Goal: Check status: Check status

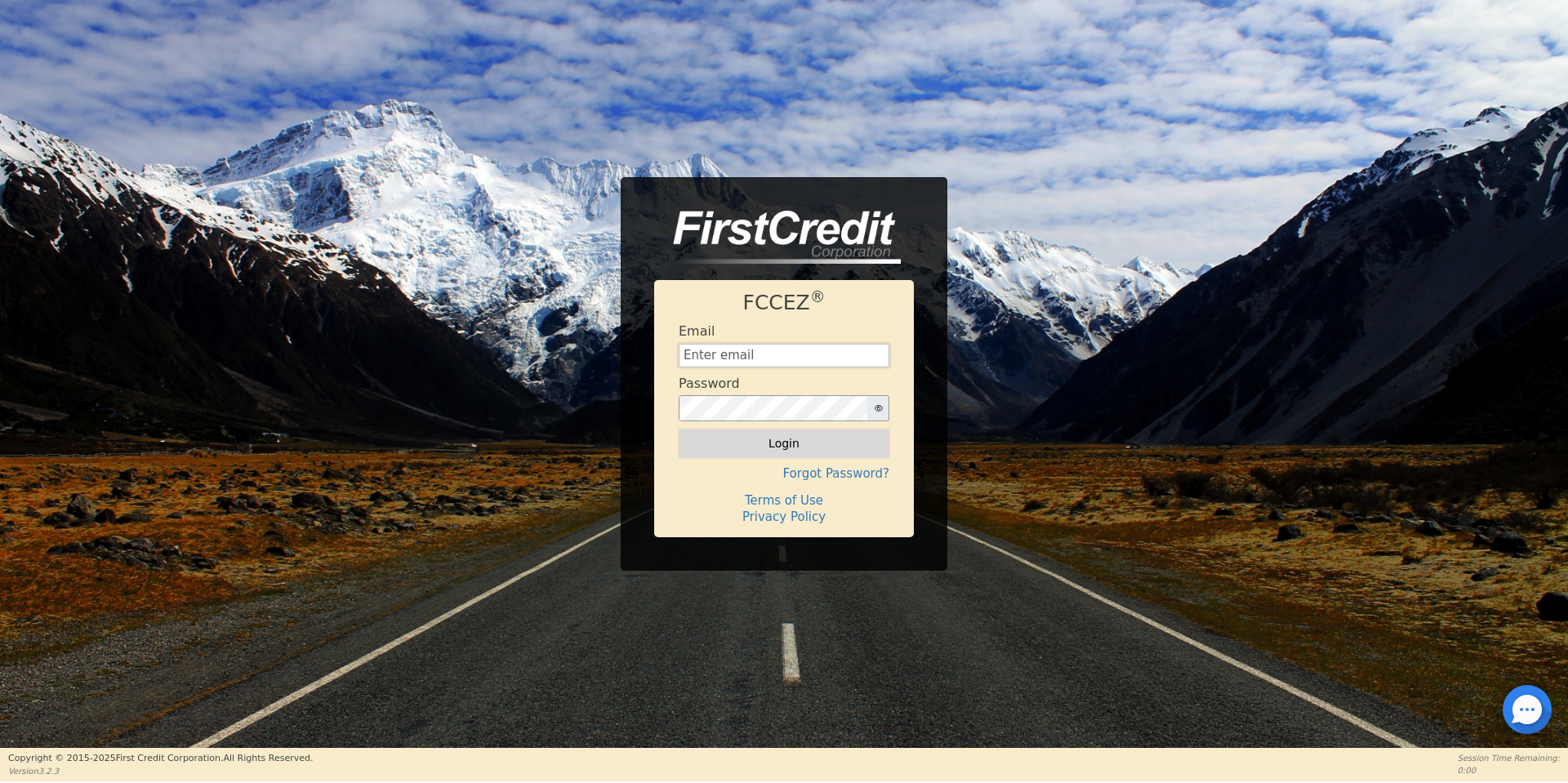
type input "[EMAIL_ADDRESS][DOMAIN_NAME]"
click at [797, 450] on button "Login" at bounding box center [784, 444] width 211 height 28
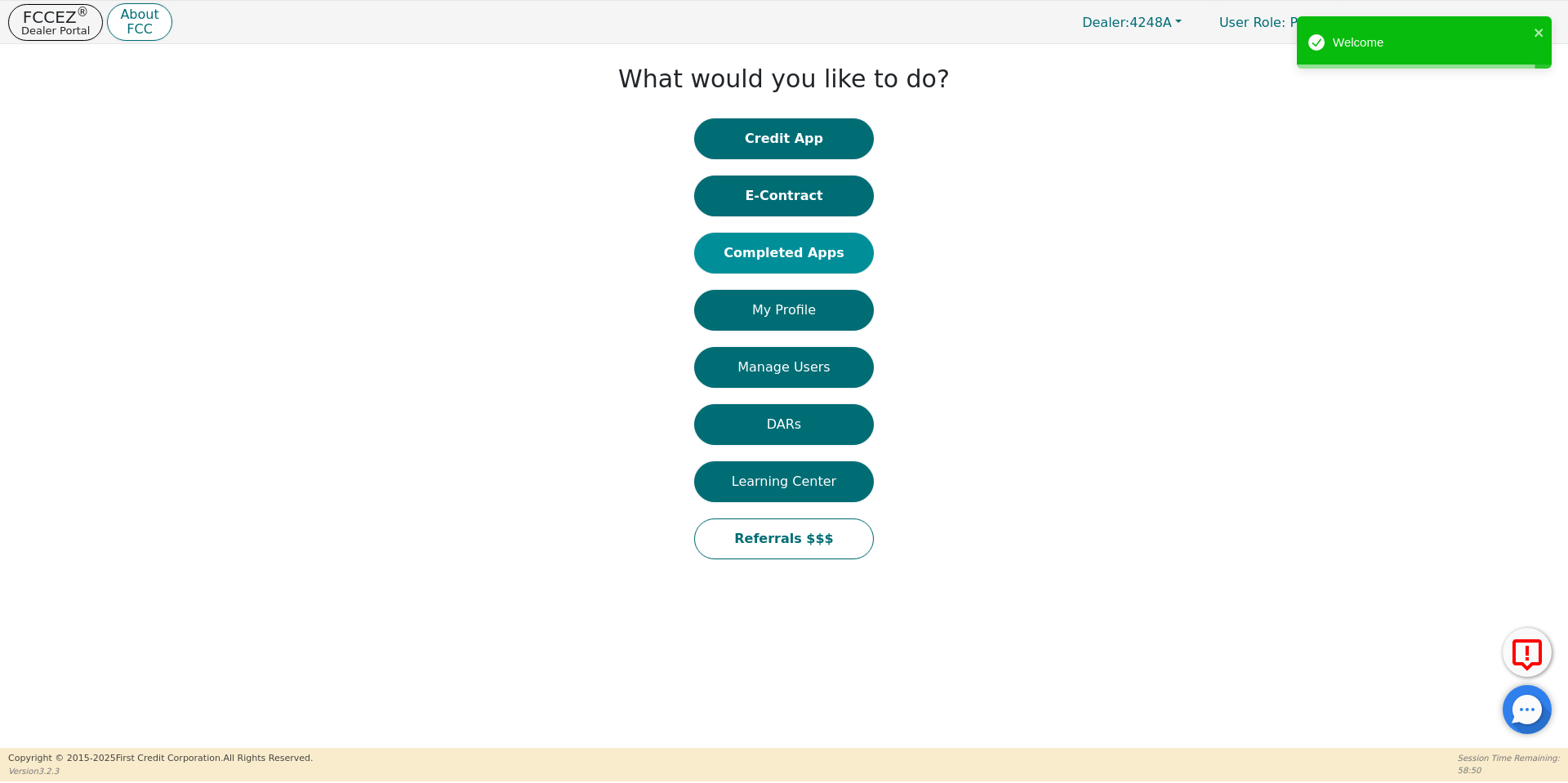
click at [764, 255] on button "Completed Apps" at bounding box center [784, 253] width 180 height 41
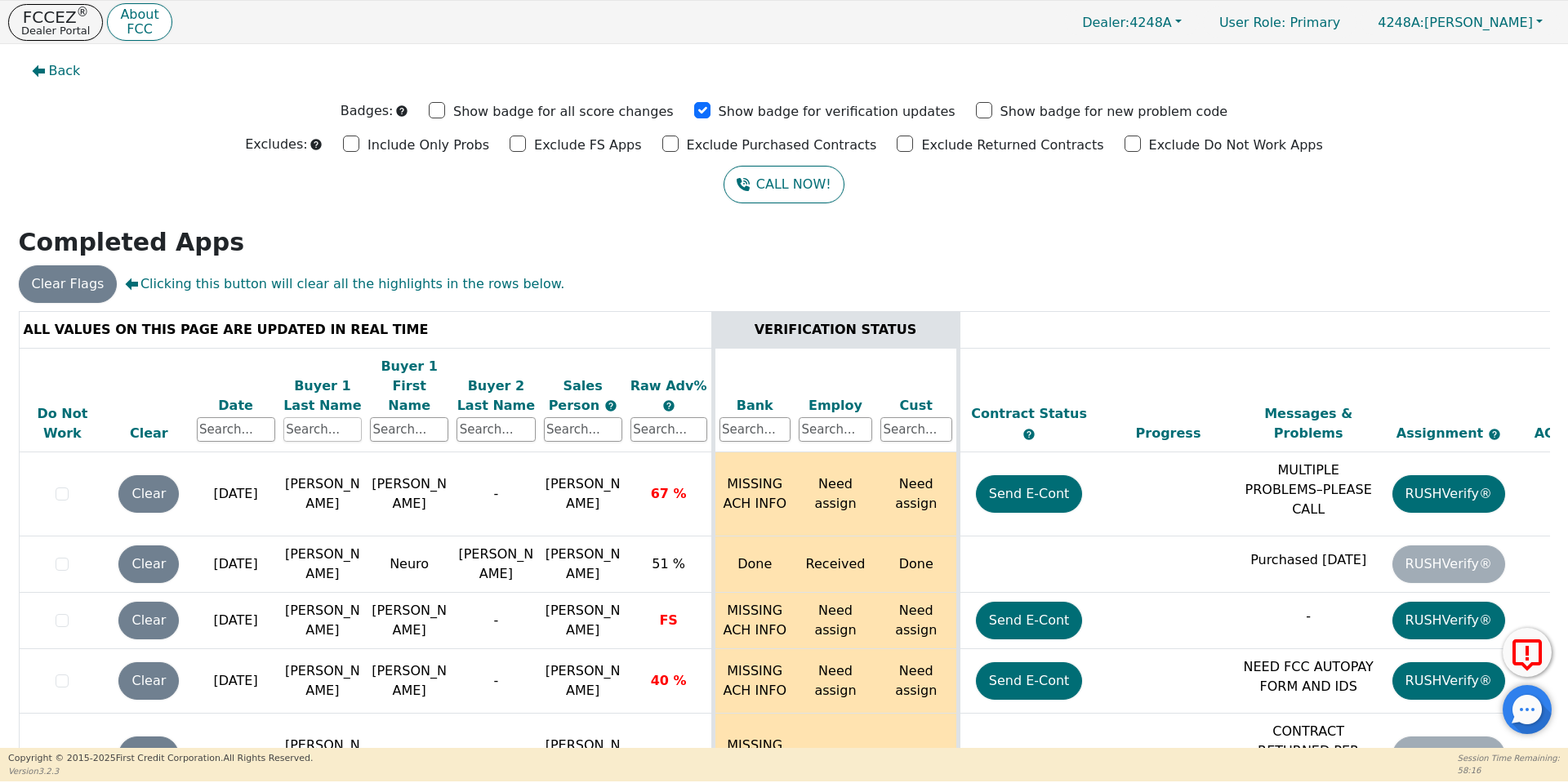
click at [336, 418] on input "text" at bounding box center [323, 430] width 79 height 24
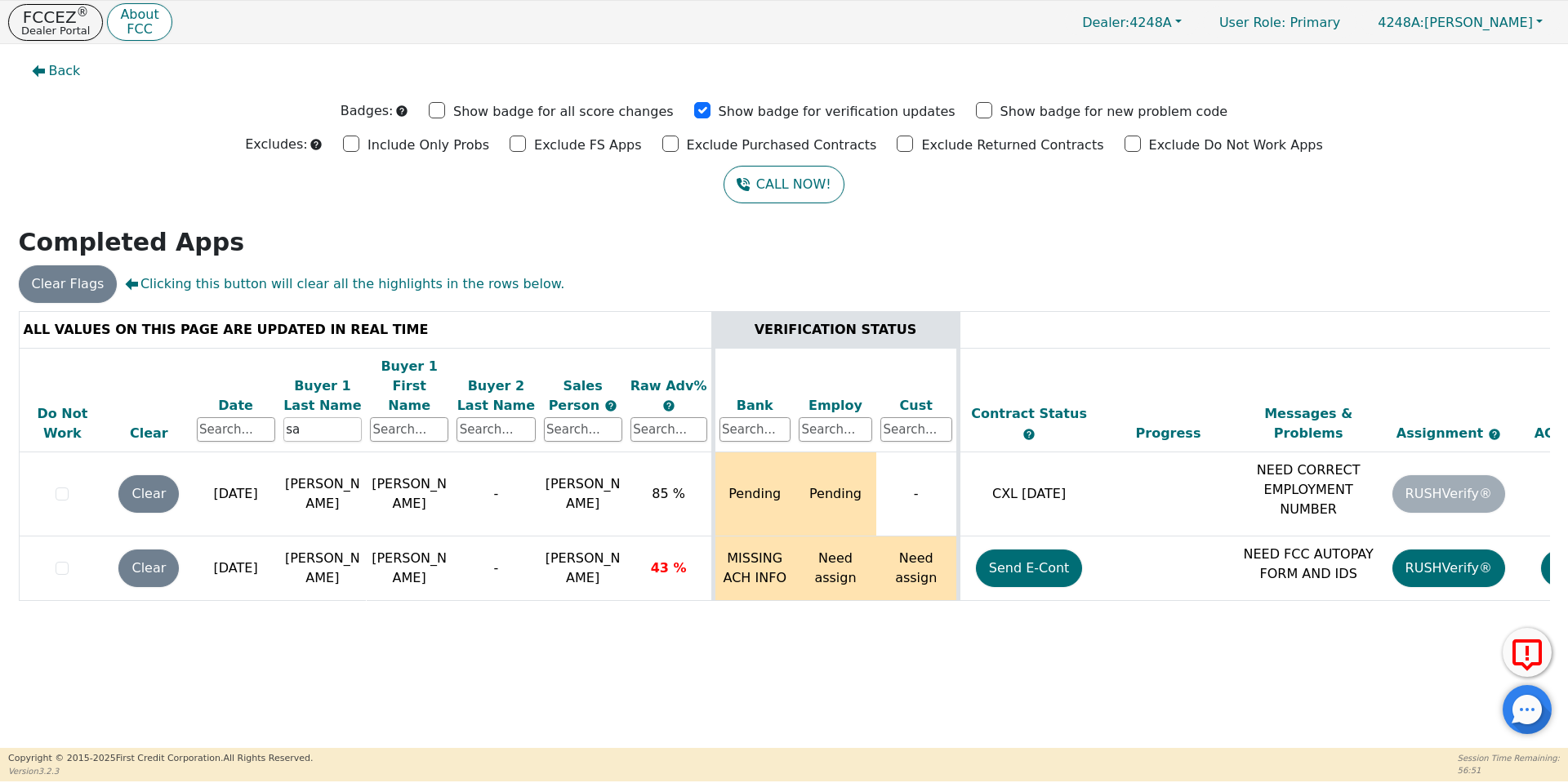
type input "s"
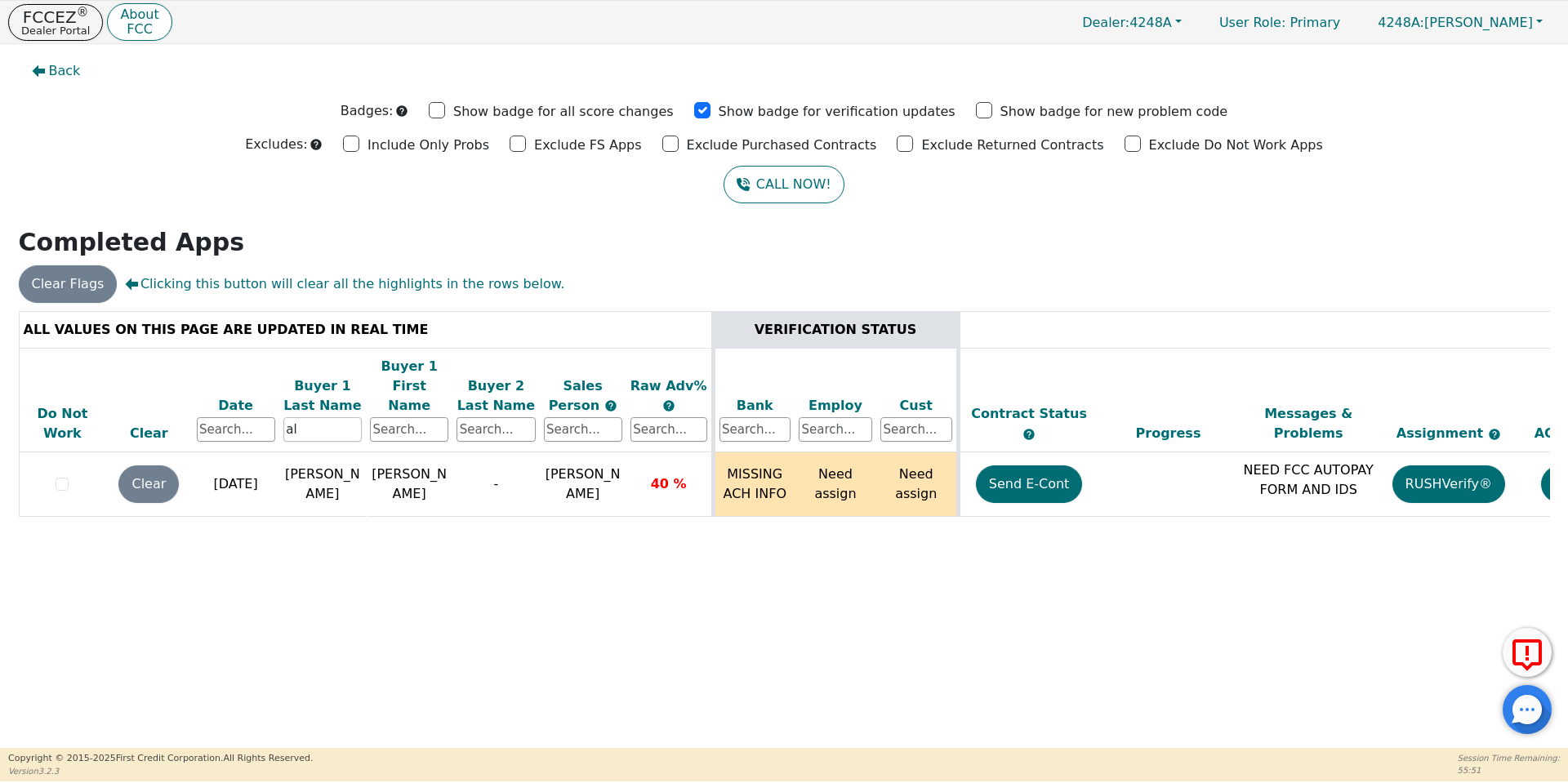
type input "a"
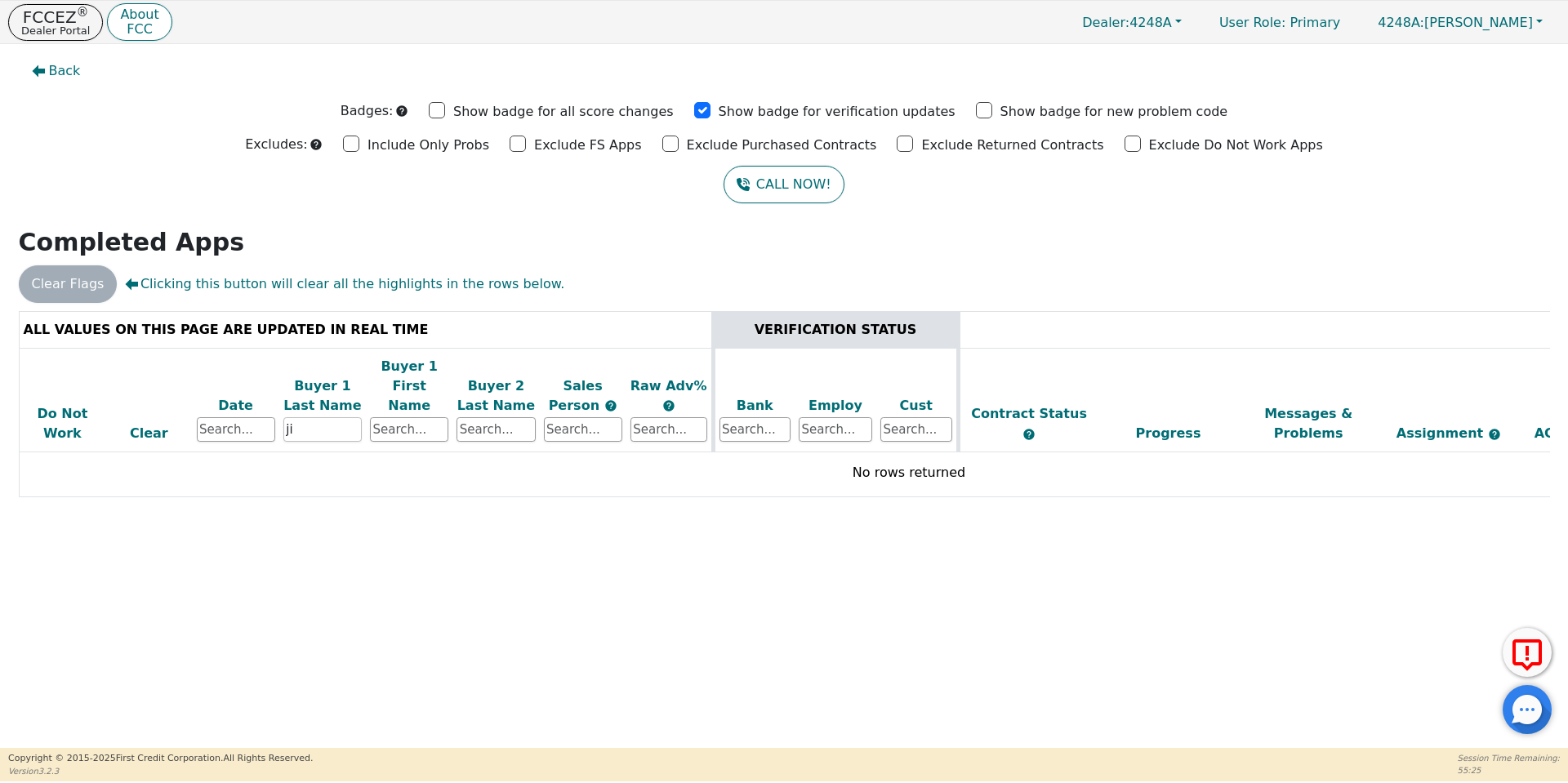
type input "j"
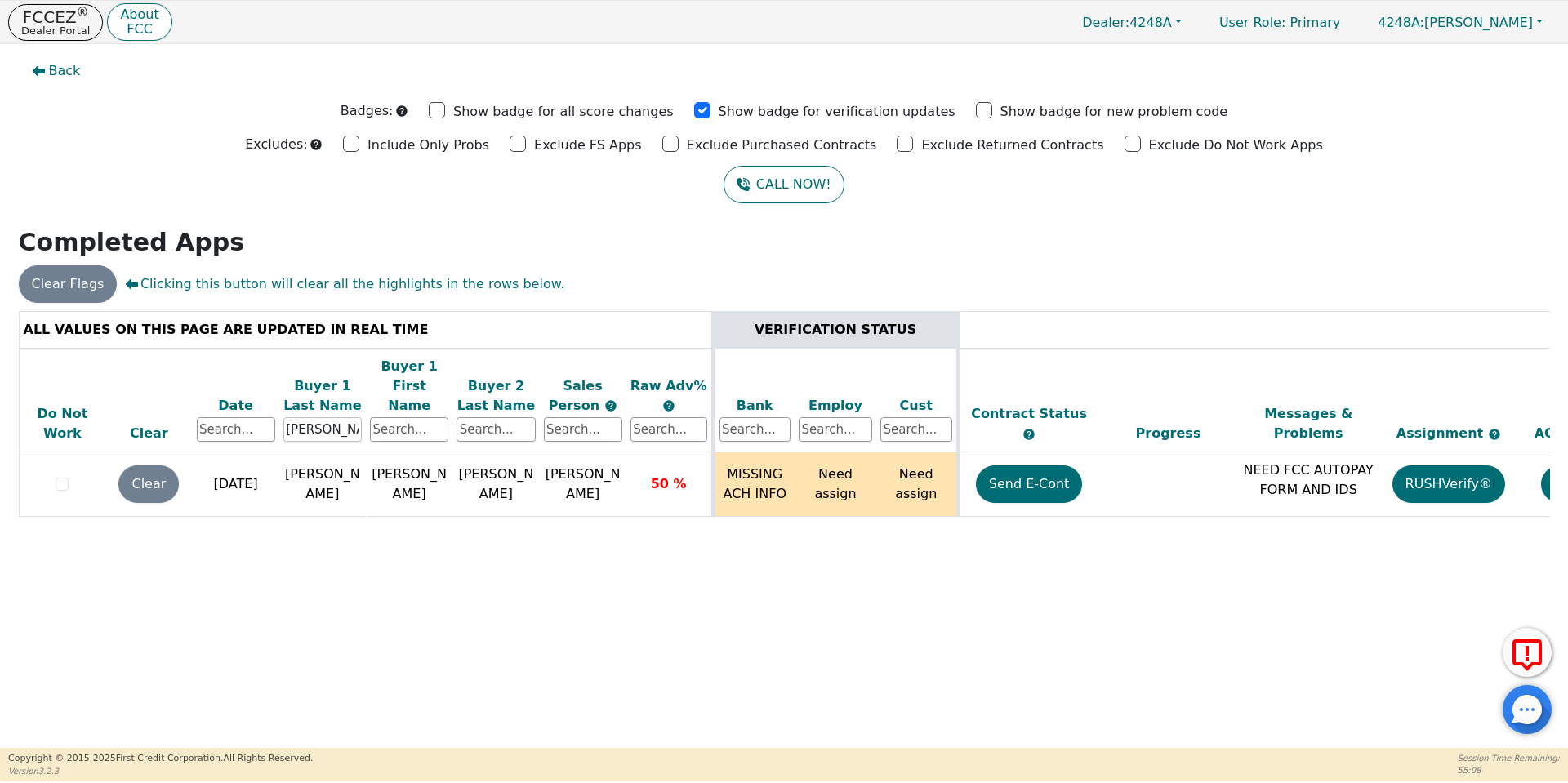
type input "[PERSON_NAME]"
